Goal: Task Accomplishment & Management: Use online tool/utility

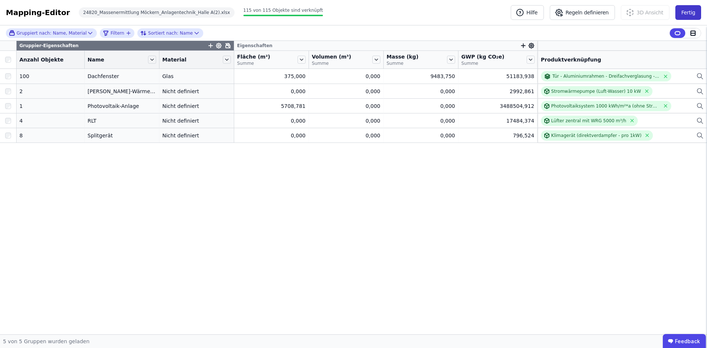
click at [688, 14] on button "Fertig" at bounding box center [689, 12] width 26 height 15
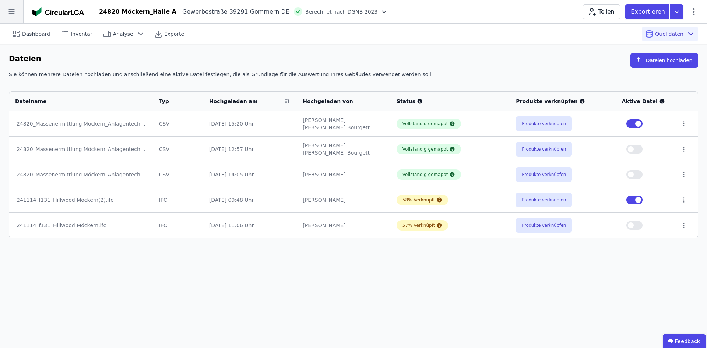
click at [17, 12] on icon at bounding box center [11, 11] width 23 height 23
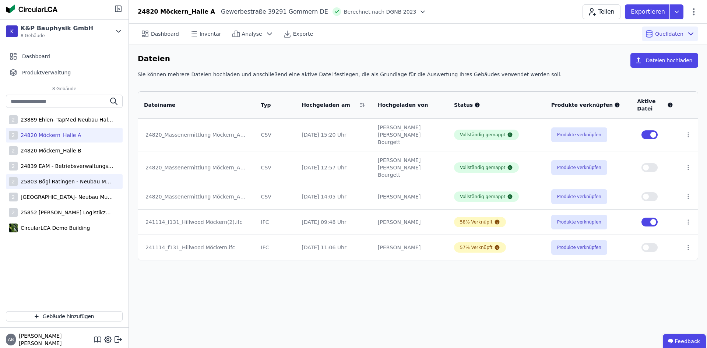
click at [56, 182] on div "25803 Bögl Ratingen - Neubau Multi-User Center" at bounding box center [66, 181] width 96 height 7
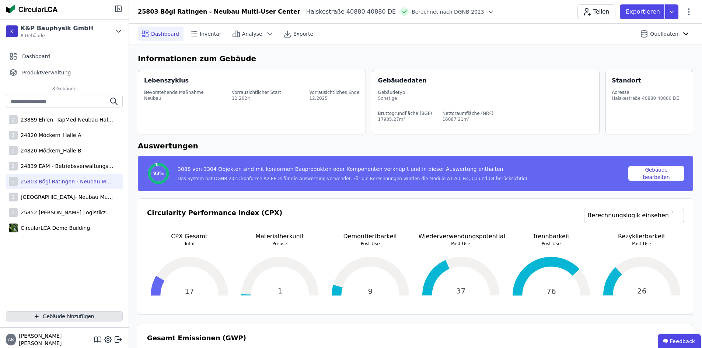
click at [39, 315] on icon "button" at bounding box center [37, 316] width 6 height 9
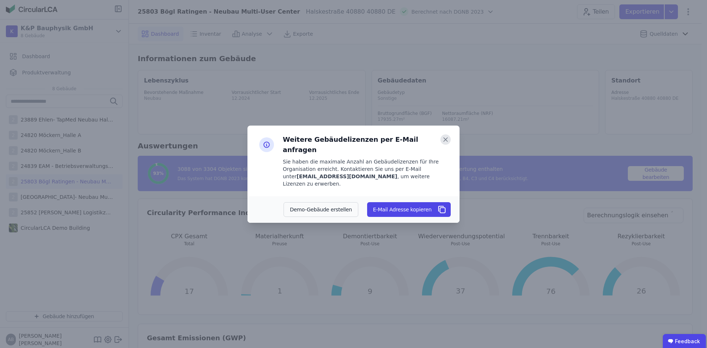
click at [446, 145] on icon at bounding box center [446, 139] width 10 height 10
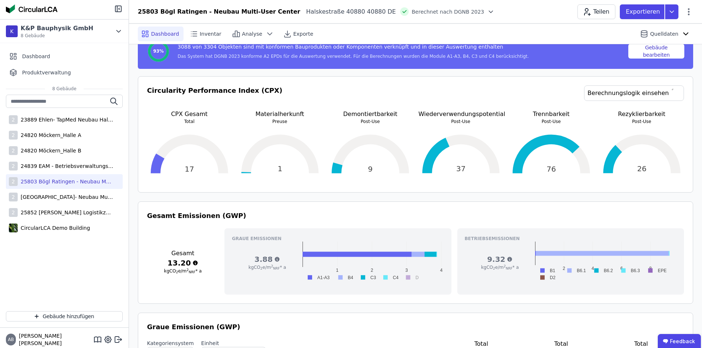
scroll to position [184, 0]
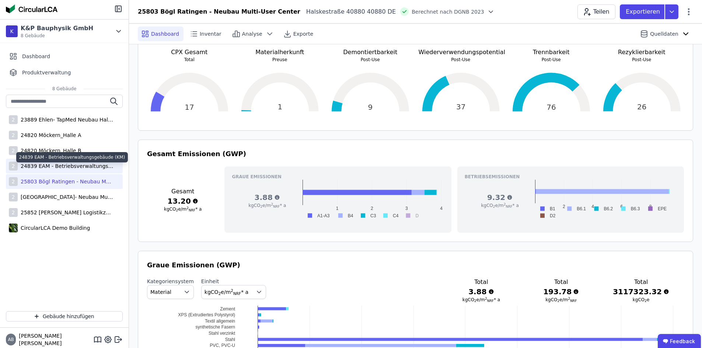
click at [63, 165] on div "24839 EAM - Betriebsverwaltungsgebäude (KM)" at bounding box center [66, 165] width 96 height 7
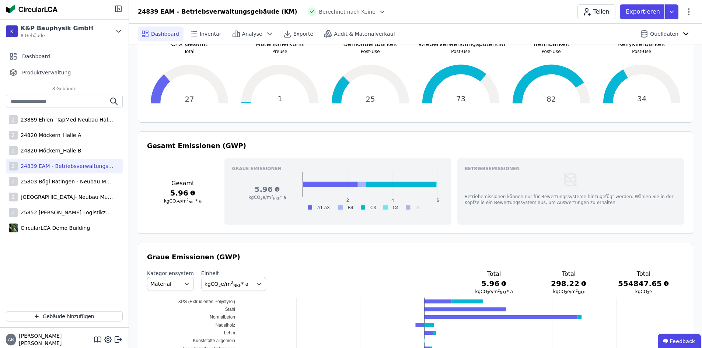
scroll to position [258, 0]
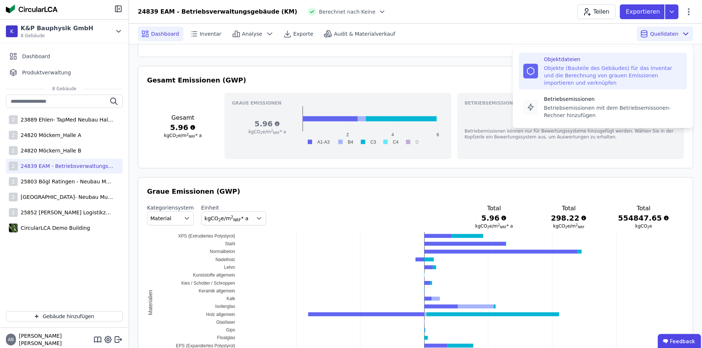
click at [619, 63] on div "Objektdateien" at bounding box center [613, 59] width 139 height 7
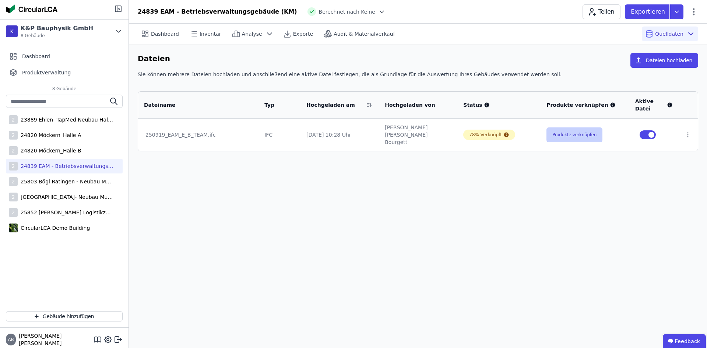
click at [579, 131] on button "Produkte verknüpfen" at bounding box center [575, 134] width 56 height 15
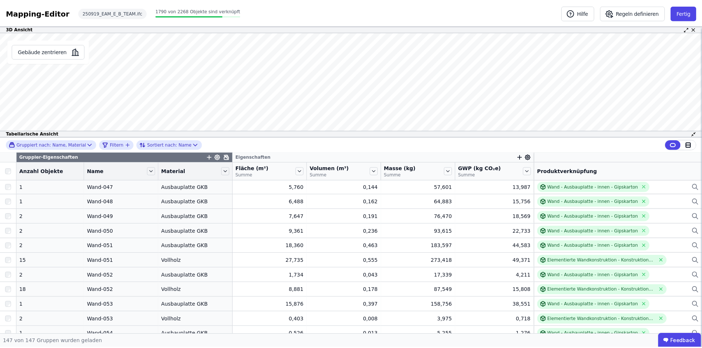
scroll to position [2013, 0]
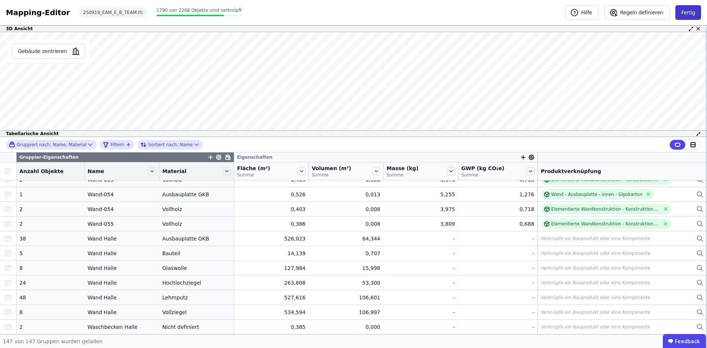
click at [683, 13] on button "Fertig" at bounding box center [689, 12] width 26 height 15
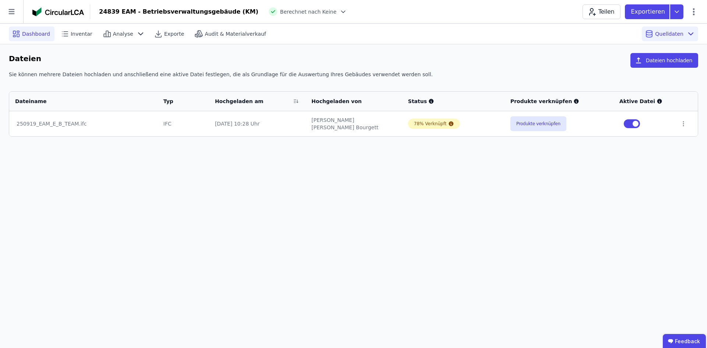
click at [44, 36] on span "Dashboard" at bounding box center [36, 33] width 28 height 7
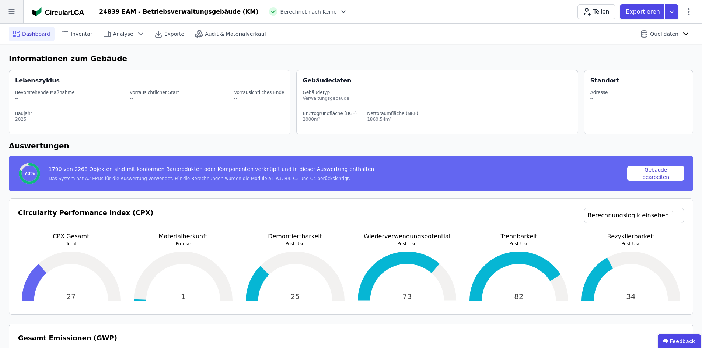
click at [16, 15] on icon at bounding box center [11, 11] width 23 height 23
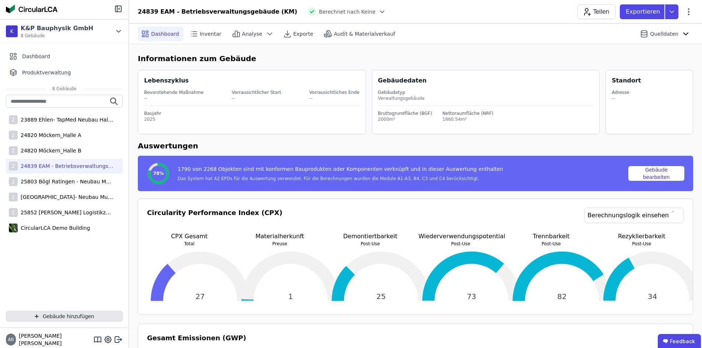
click at [74, 316] on button "Gebäude hinzufügen" at bounding box center [64, 316] width 117 height 10
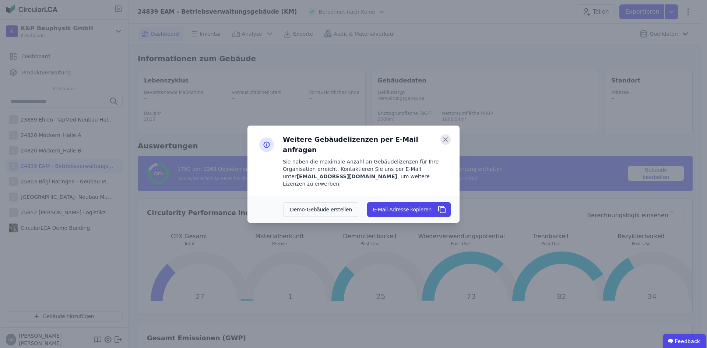
click at [447, 141] on icon at bounding box center [446, 140] width 4 height 4
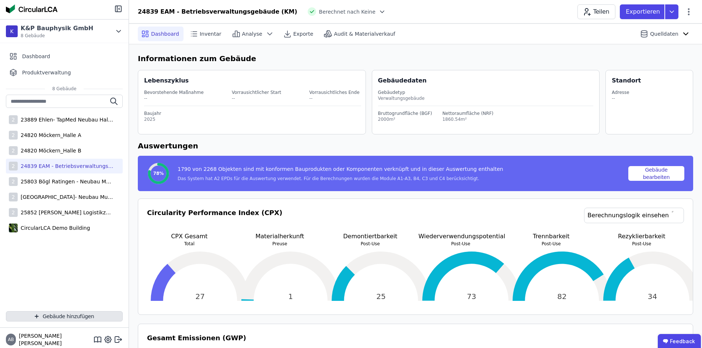
click at [62, 321] on button "Gebäude hinzufügen" at bounding box center [64, 316] width 117 height 10
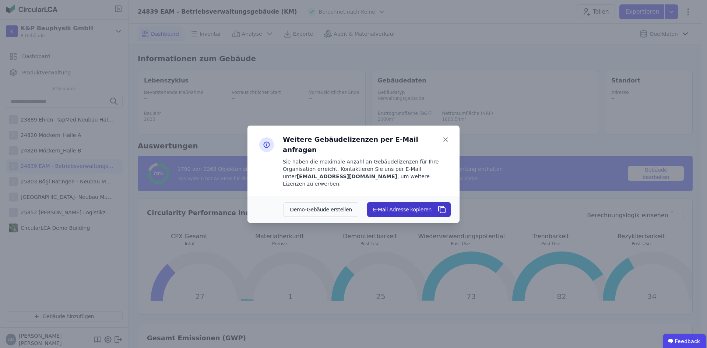
click at [406, 203] on button "E-Mail Adresse kopieren" at bounding box center [409, 209] width 84 height 15
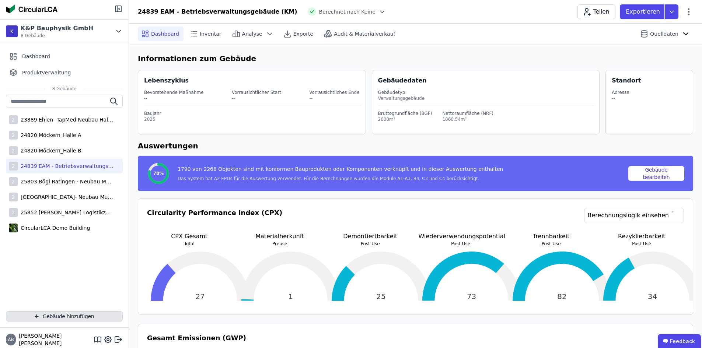
click at [70, 321] on button "Gebäude hinzufügen" at bounding box center [64, 316] width 117 height 10
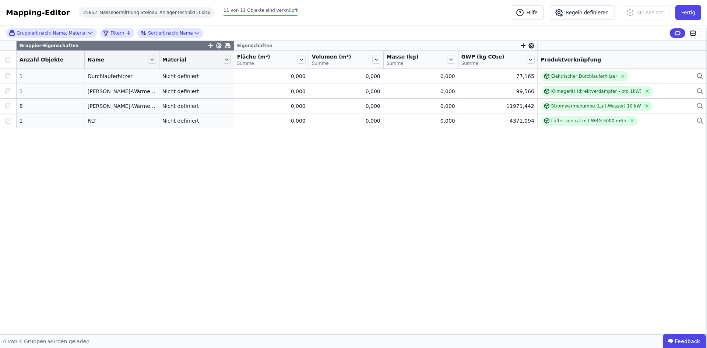
click at [327, 185] on div "Gruppier-Eigenschaften Eigenschaften Anzahl Objekte Name Material Fläche (m²) S…" at bounding box center [353, 188] width 707 height 294
click at [679, 6] on button "Fertig" at bounding box center [689, 12] width 26 height 15
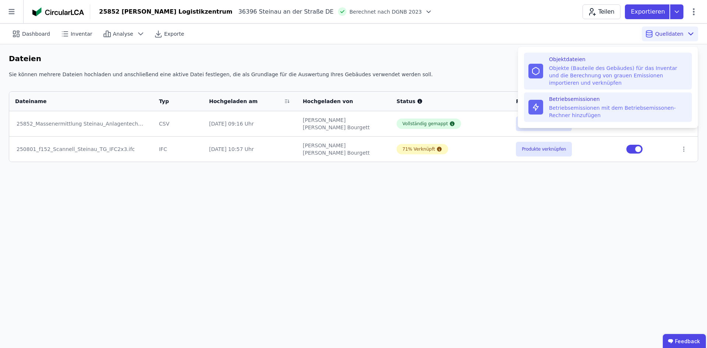
click at [610, 105] on div "Betriebsemissionen mit dem Betriebsemissonen-Rechner hinzufügen" at bounding box center [618, 111] width 139 height 15
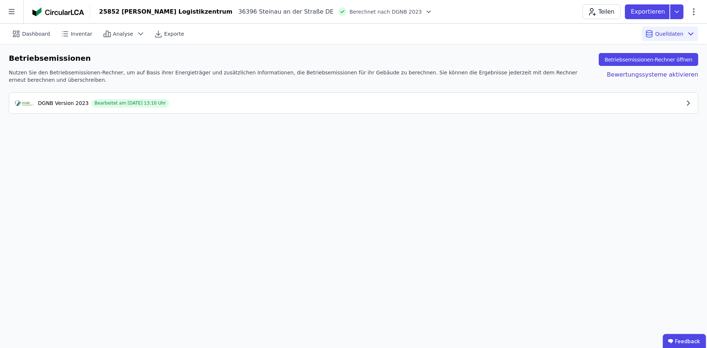
click at [71, 101] on div "DGNB Version 2023" at bounding box center [63, 102] width 51 height 7
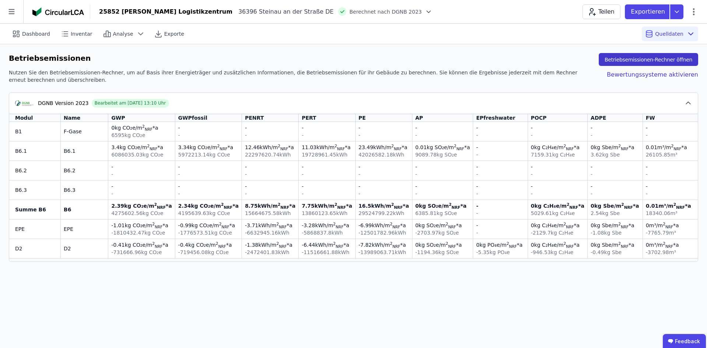
click at [642, 60] on button "Betriebsemissionen-Rechner öffnen" at bounding box center [648, 59] width 99 height 13
